Goal: Task Accomplishment & Management: Use online tool/utility

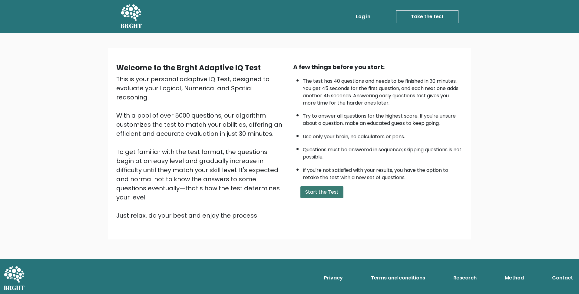
click at [324, 187] on button "Start the Test" at bounding box center [321, 192] width 43 height 12
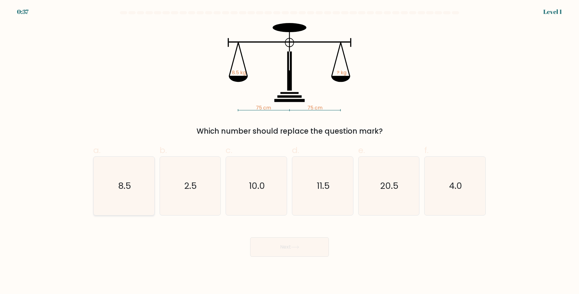
click at [150, 185] on icon "8.5" at bounding box center [124, 186] width 58 height 58
click at [289, 151] on input "a. 8.5" at bounding box center [289, 149] width 0 height 4
radio input "true"
click at [328, 248] on button "Next" at bounding box center [289, 246] width 79 height 19
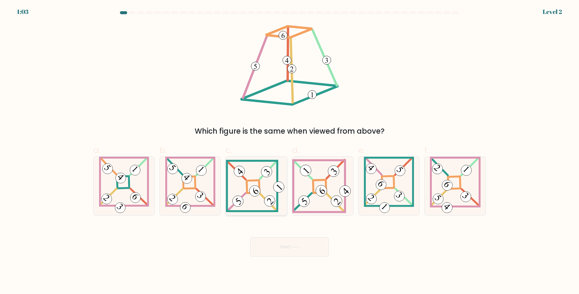
click at [247, 186] on 271 at bounding box center [253, 186] width 13 height 13
click at [289, 151] on input "c." at bounding box center [289, 149] width 0 height 4
radio input "true"
click at [294, 244] on button "Next" at bounding box center [289, 246] width 79 height 19
